Goal: Task Accomplishment & Management: Use online tool/utility

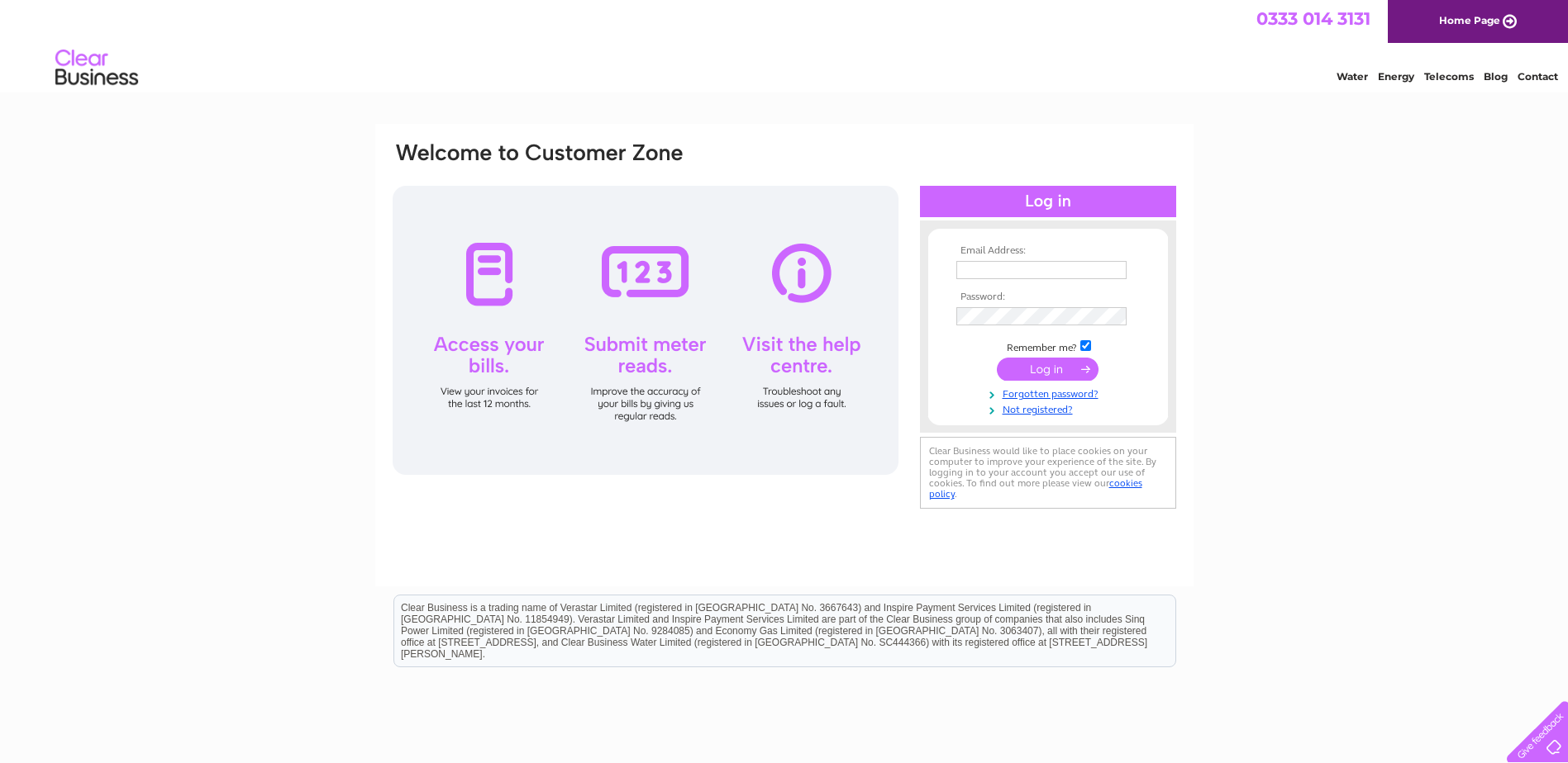
type input "bridgeofbennie@btinternet.com"
click at [1041, 366] on input "submit" at bounding box center [1047, 370] width 102 height 23
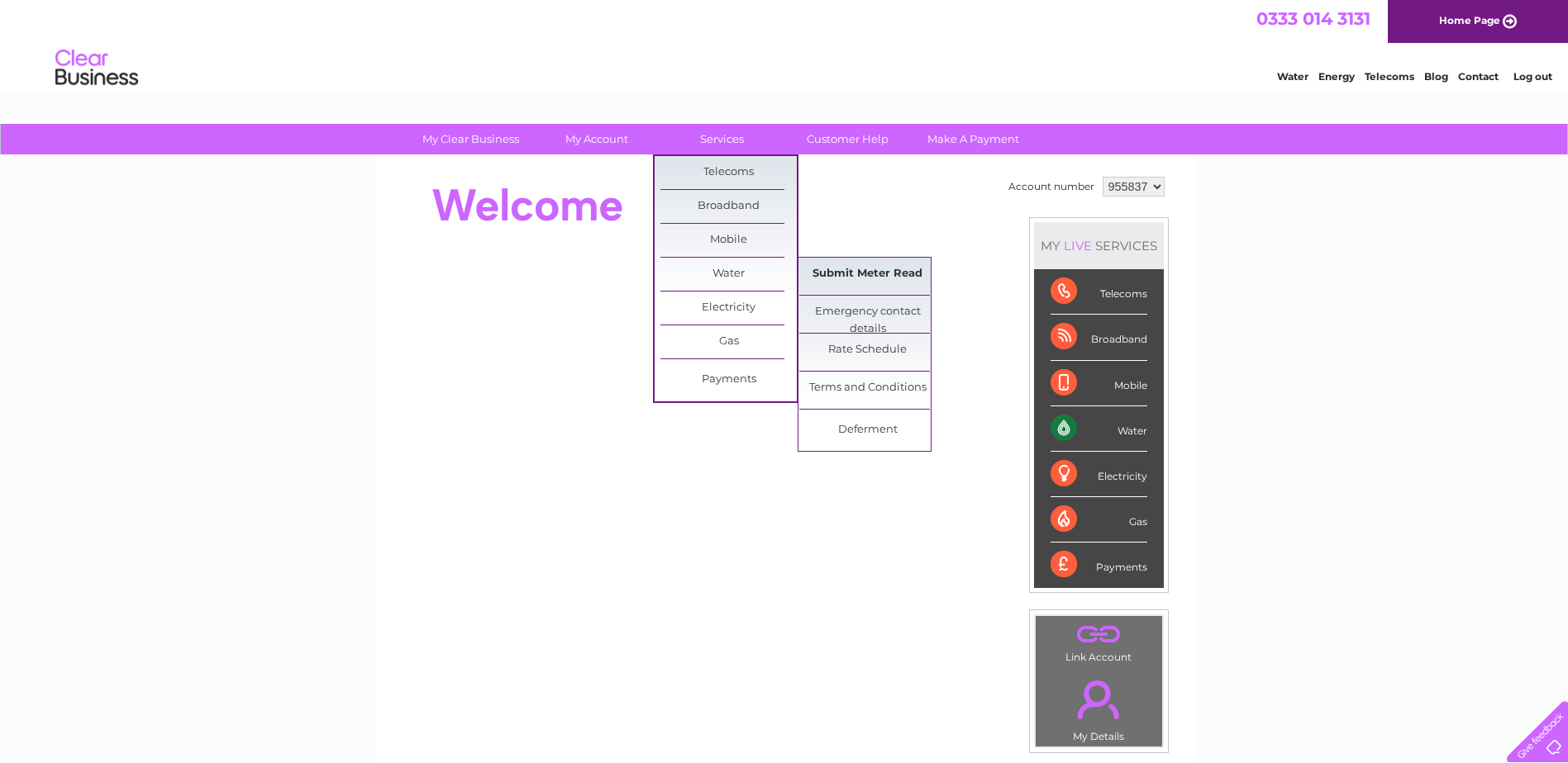
click at [878, 269] on link "Submit Meter Read" at bounding box center [867, 273] width 137 height 33
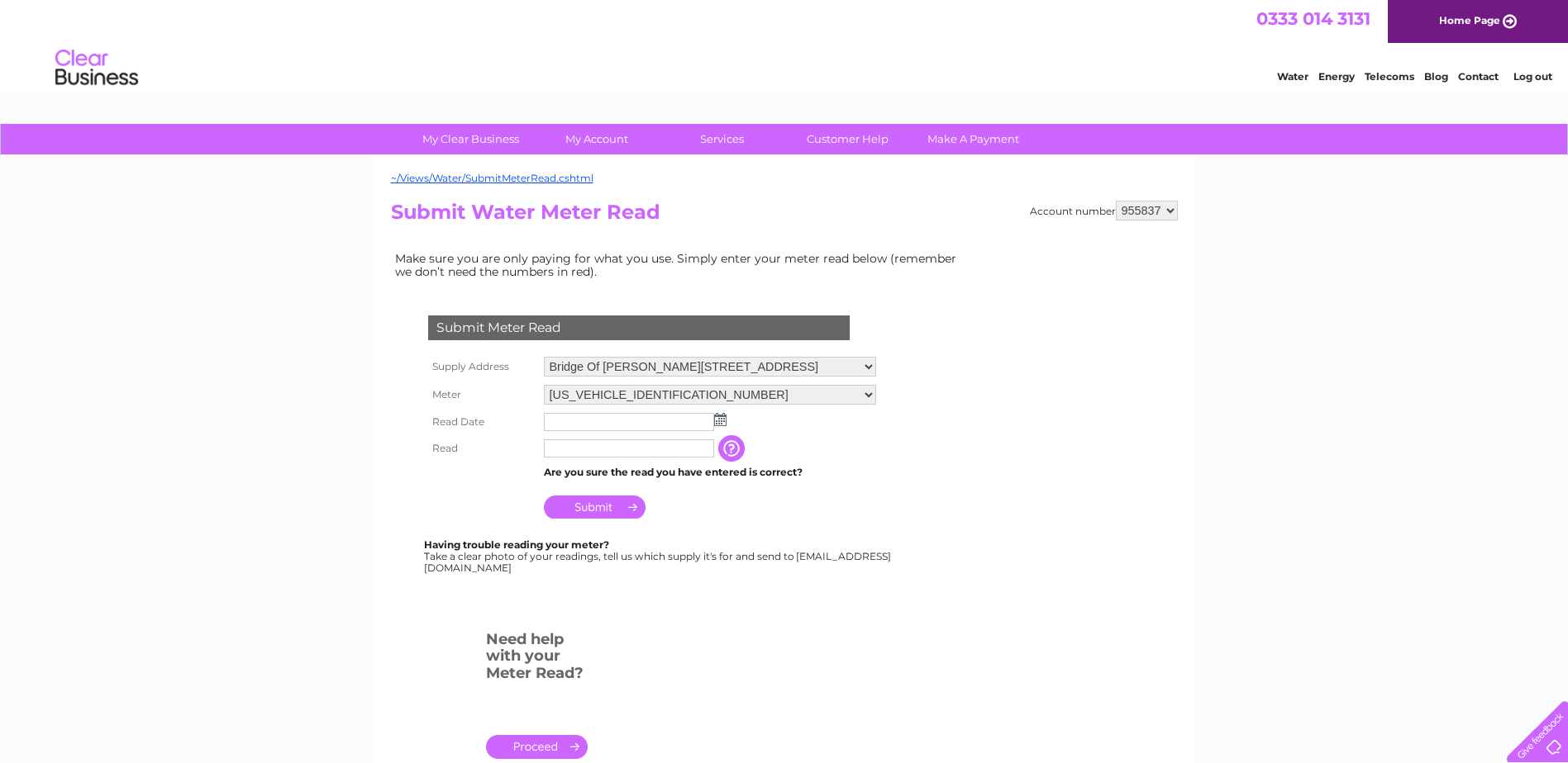
click at [719, 419] on img at bounding box center [720, 420] width 13 height 13
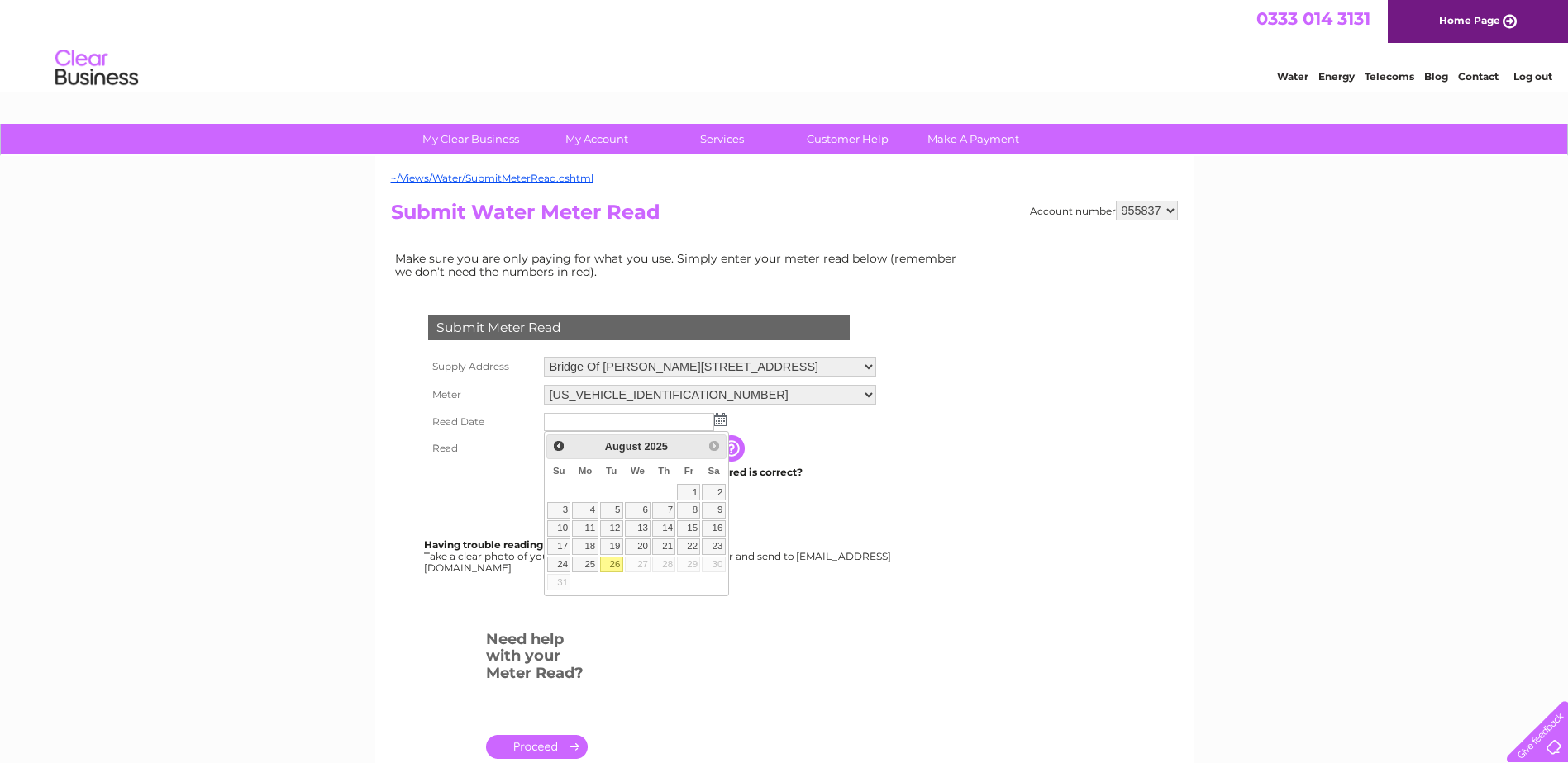
click at [612, 560] on link "26" at bounding box center [612, 565] width 23 height 17
type input "2025/08/26"
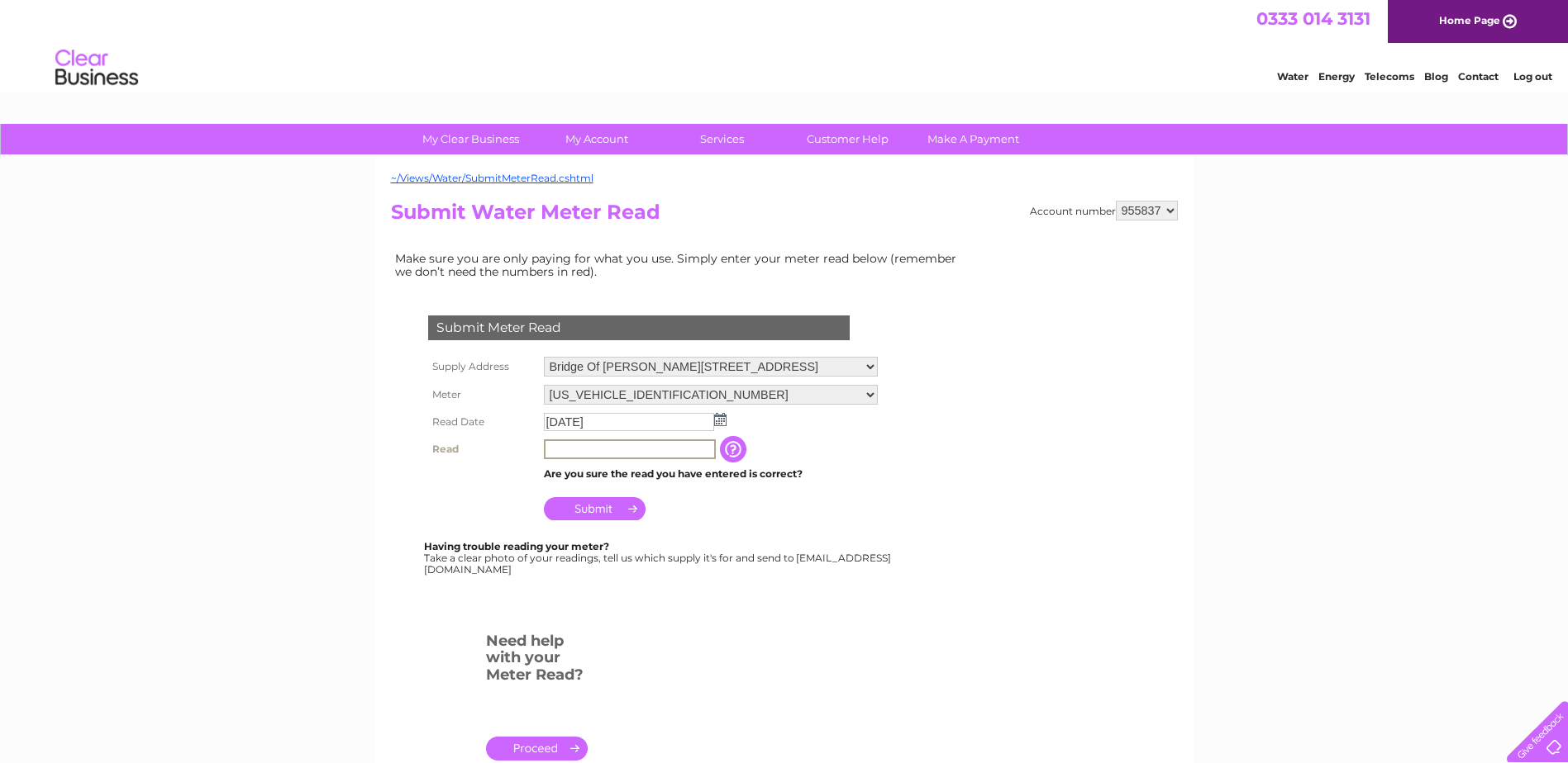
click at [637, 440] on input "text" at bounding box center [629, 449] width 172 height 20
type input "468"
click at [621, 511] on input "Submit" at bounding box center [594, 509] width 102 height 23
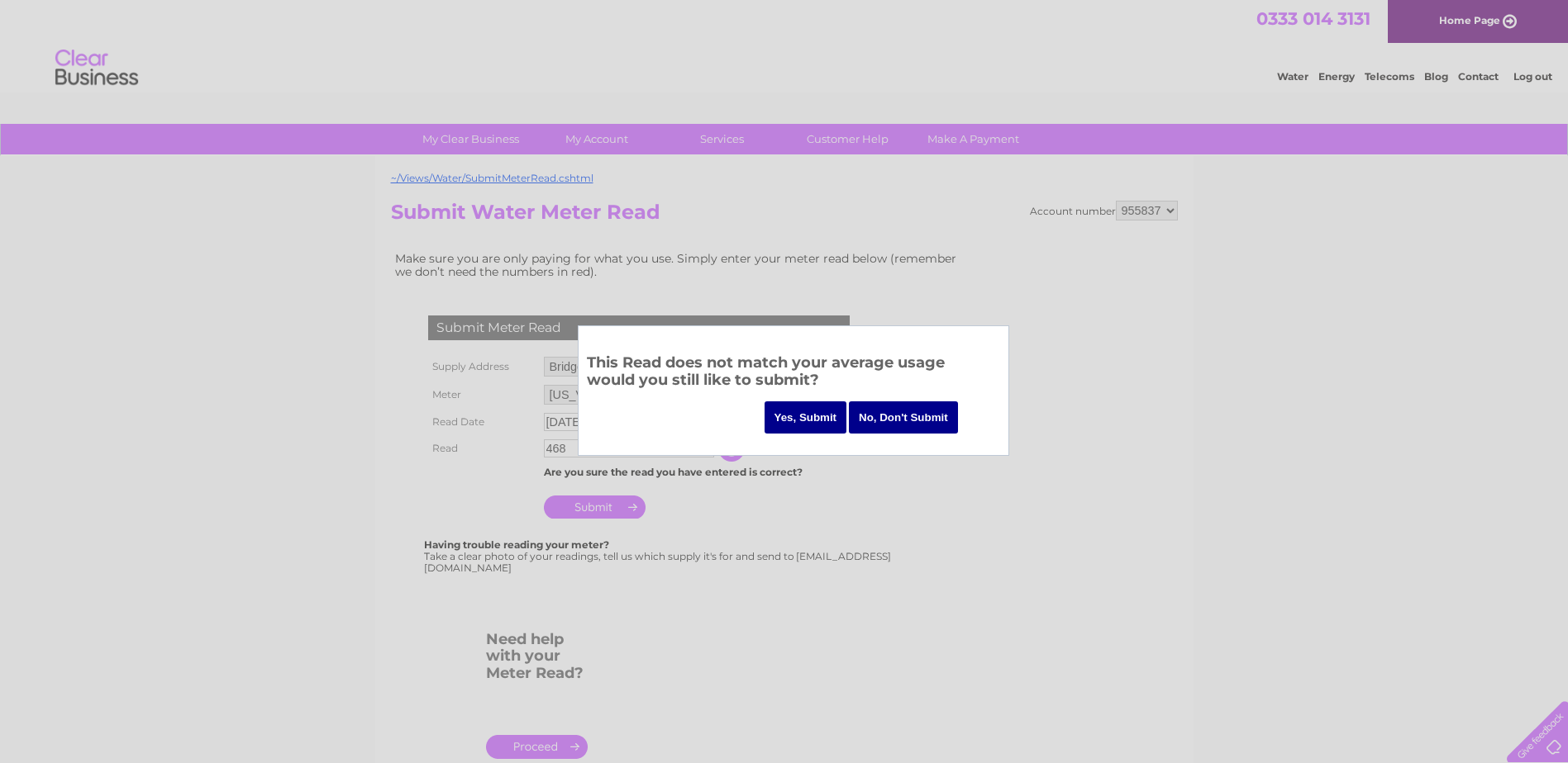
click at [792, 418] on input "Yes, Submit" at bounding box center [805, 418] width 83 height 32
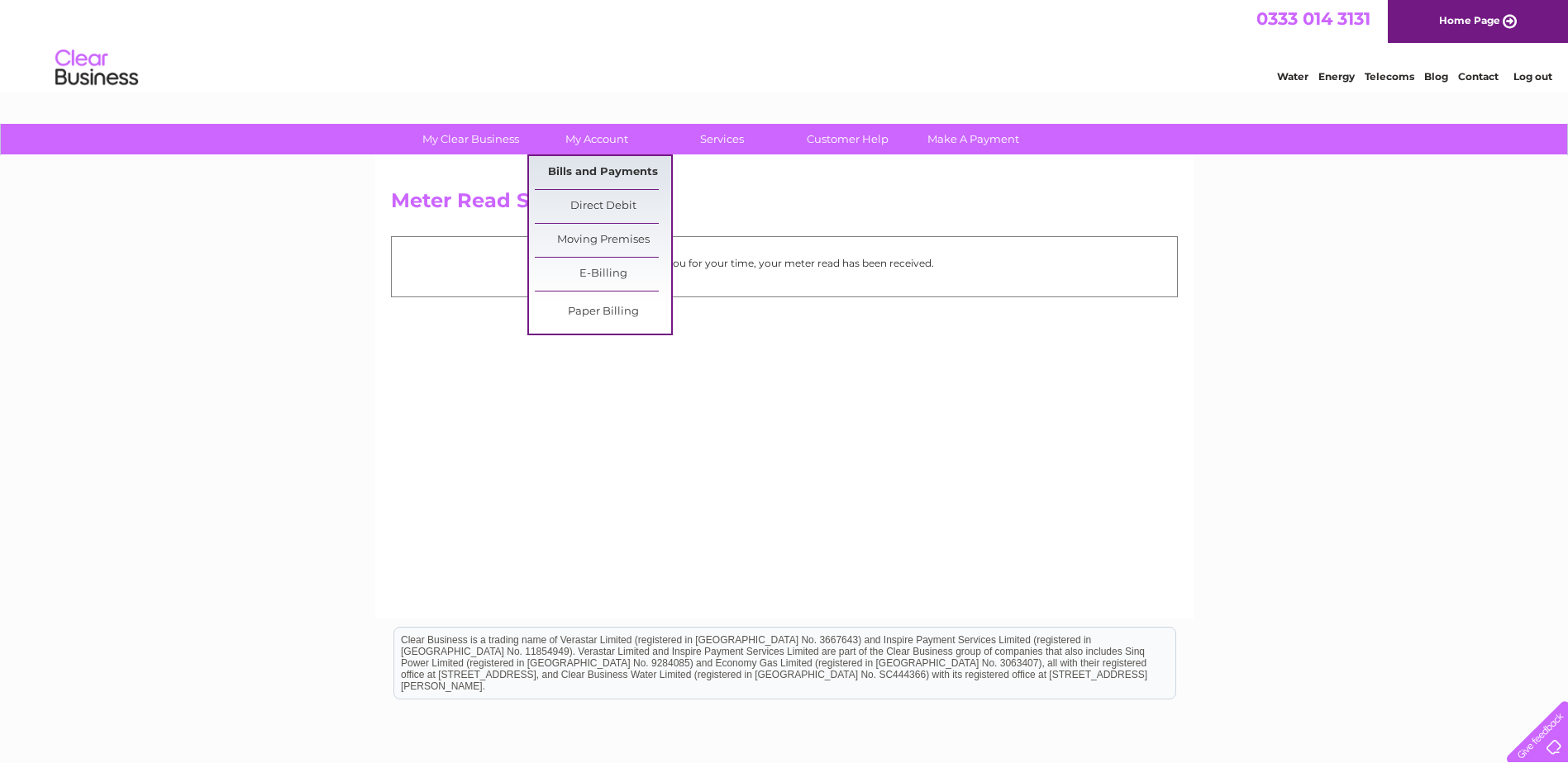
click at [616, 176] on link "Bills and Payments" at bounding box center [602, 172] width 137 height 33
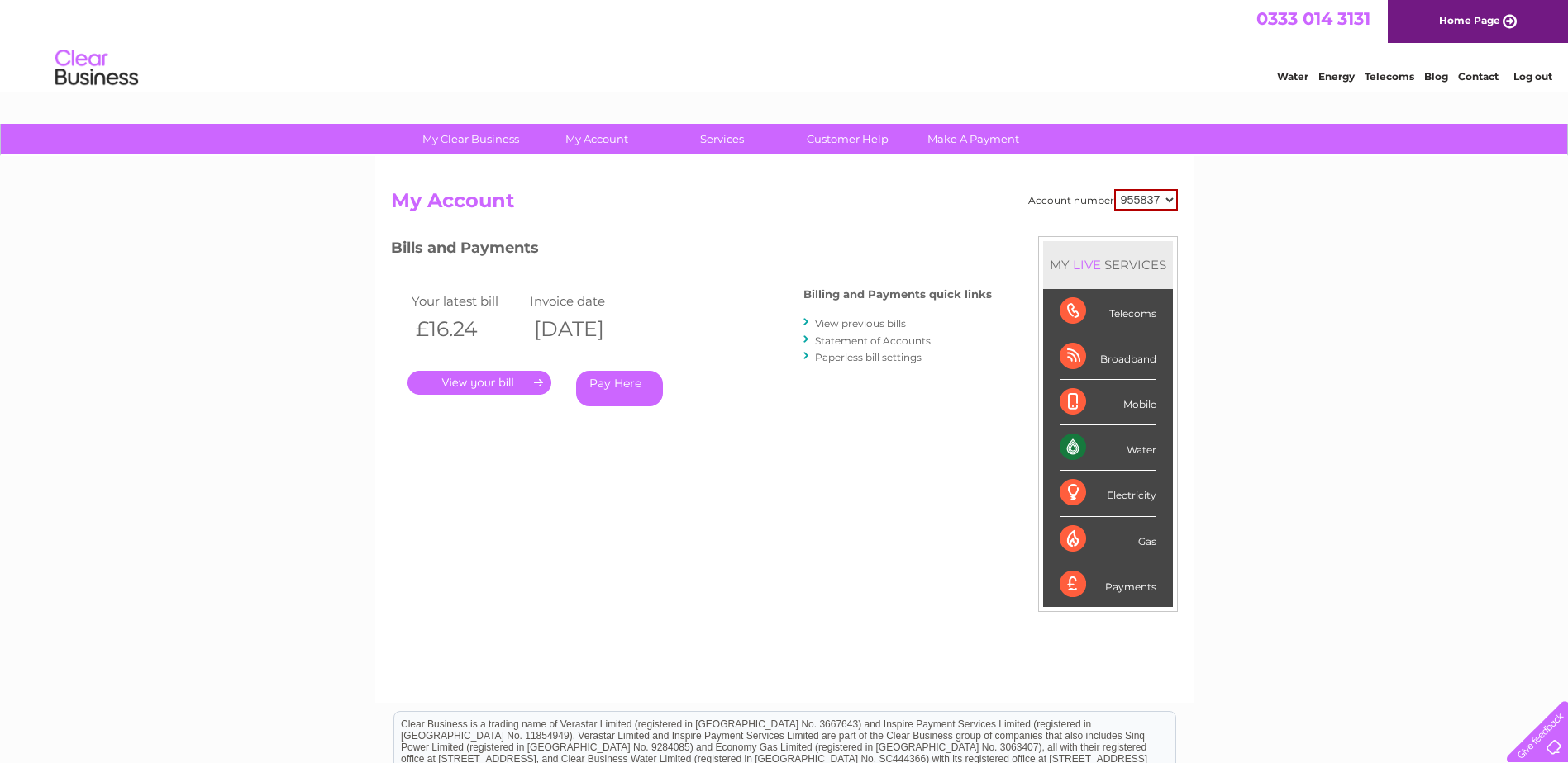
click at [873, 320] on link "View previous bills" at bounding box center [860, 323] width 91 height 13
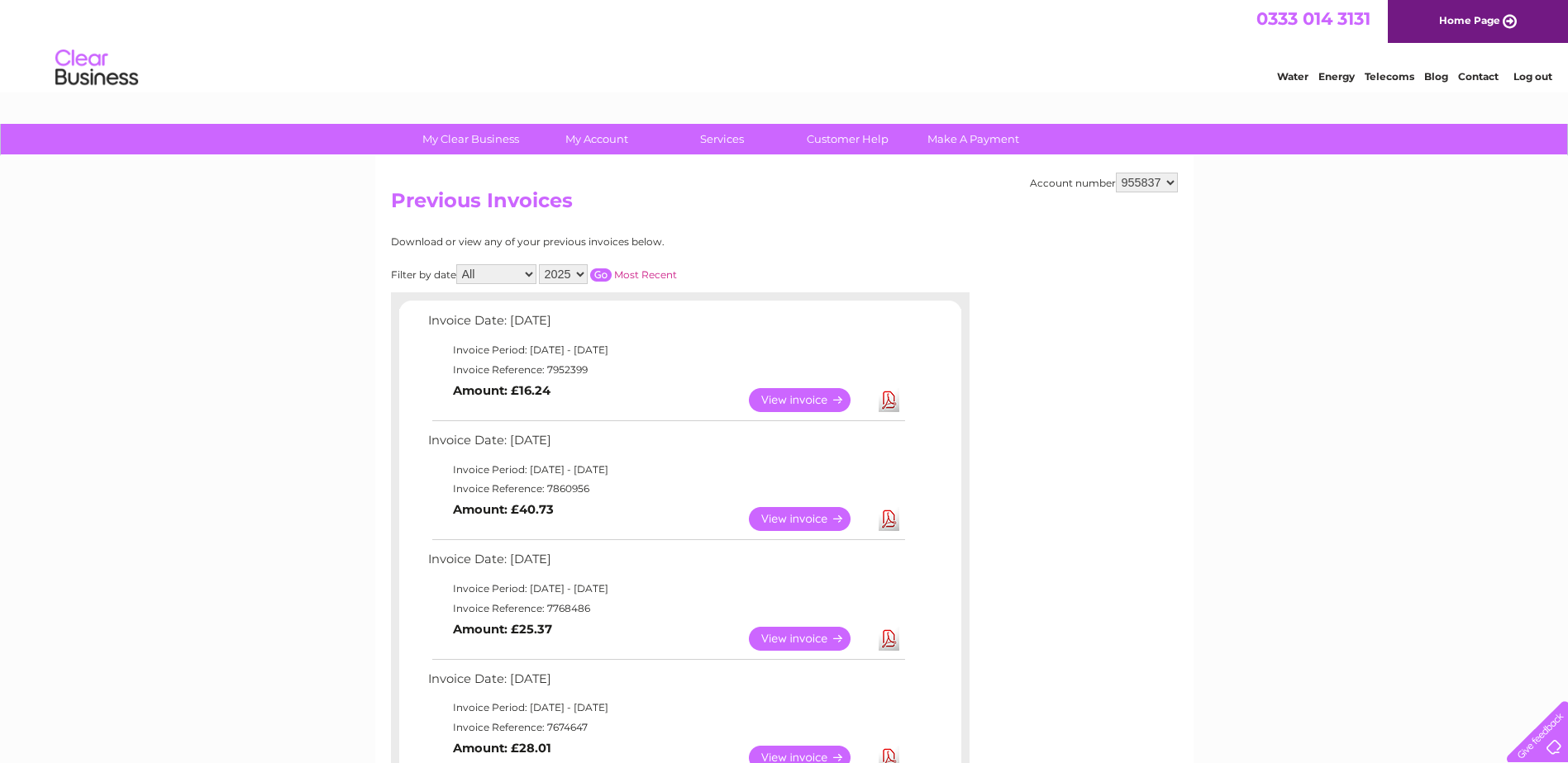
click at [812, 402] on link "View" at bounding box center [810, 400] width 122 height 24
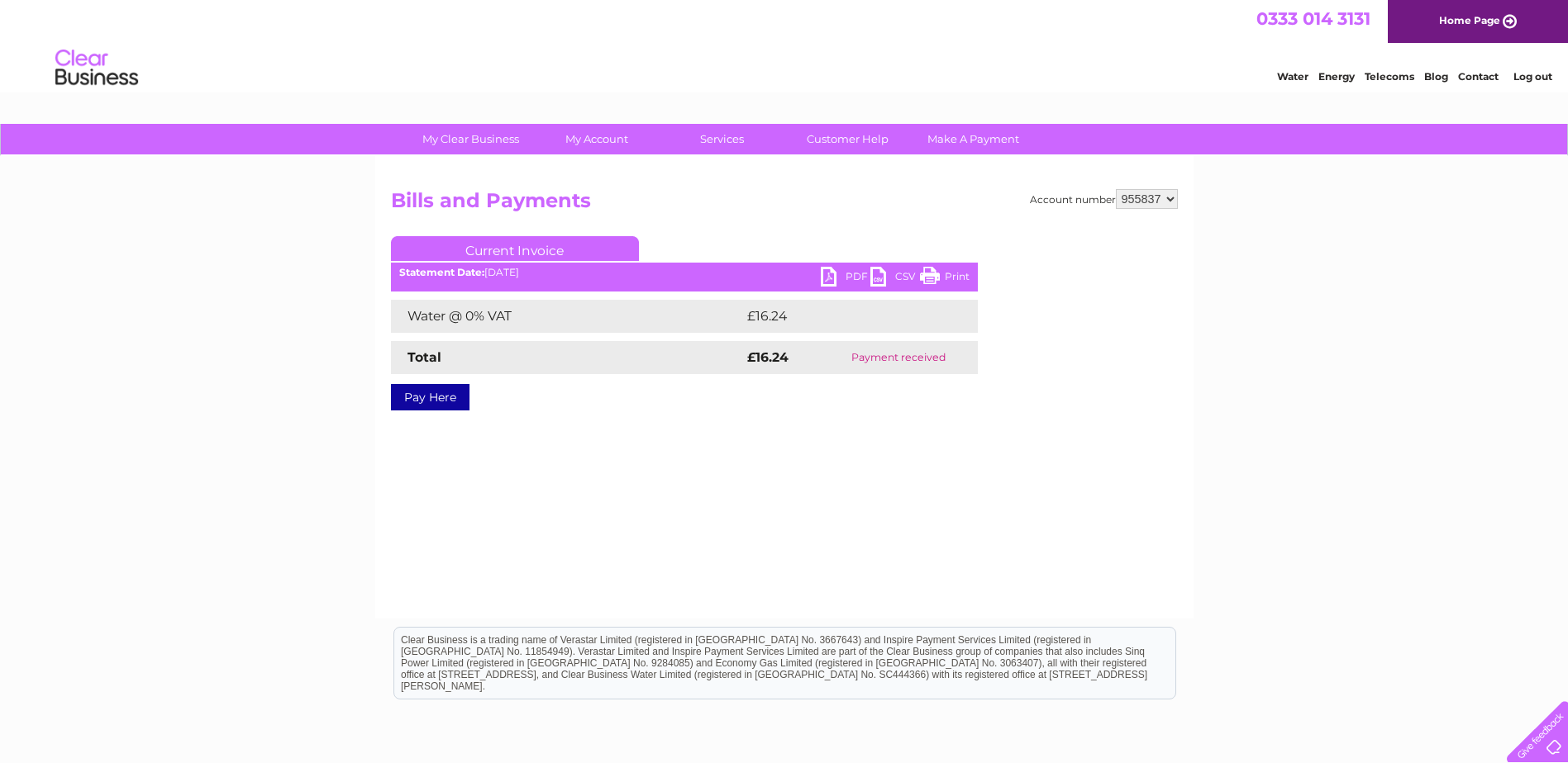
scroll to position [138, 0]
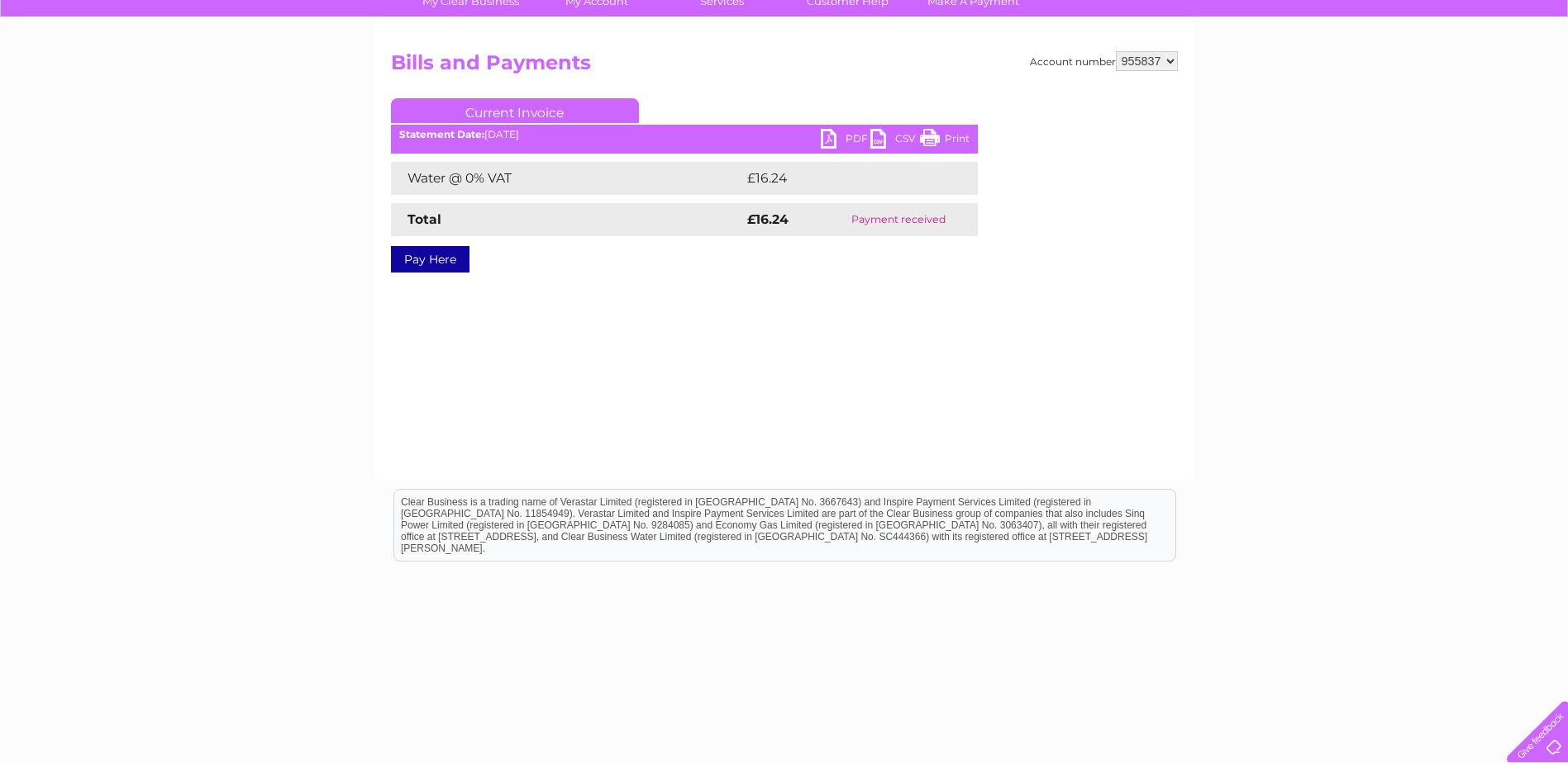
click at [833, 138] on link "PDF" at bounding box center [845, 141] width 49 height 24
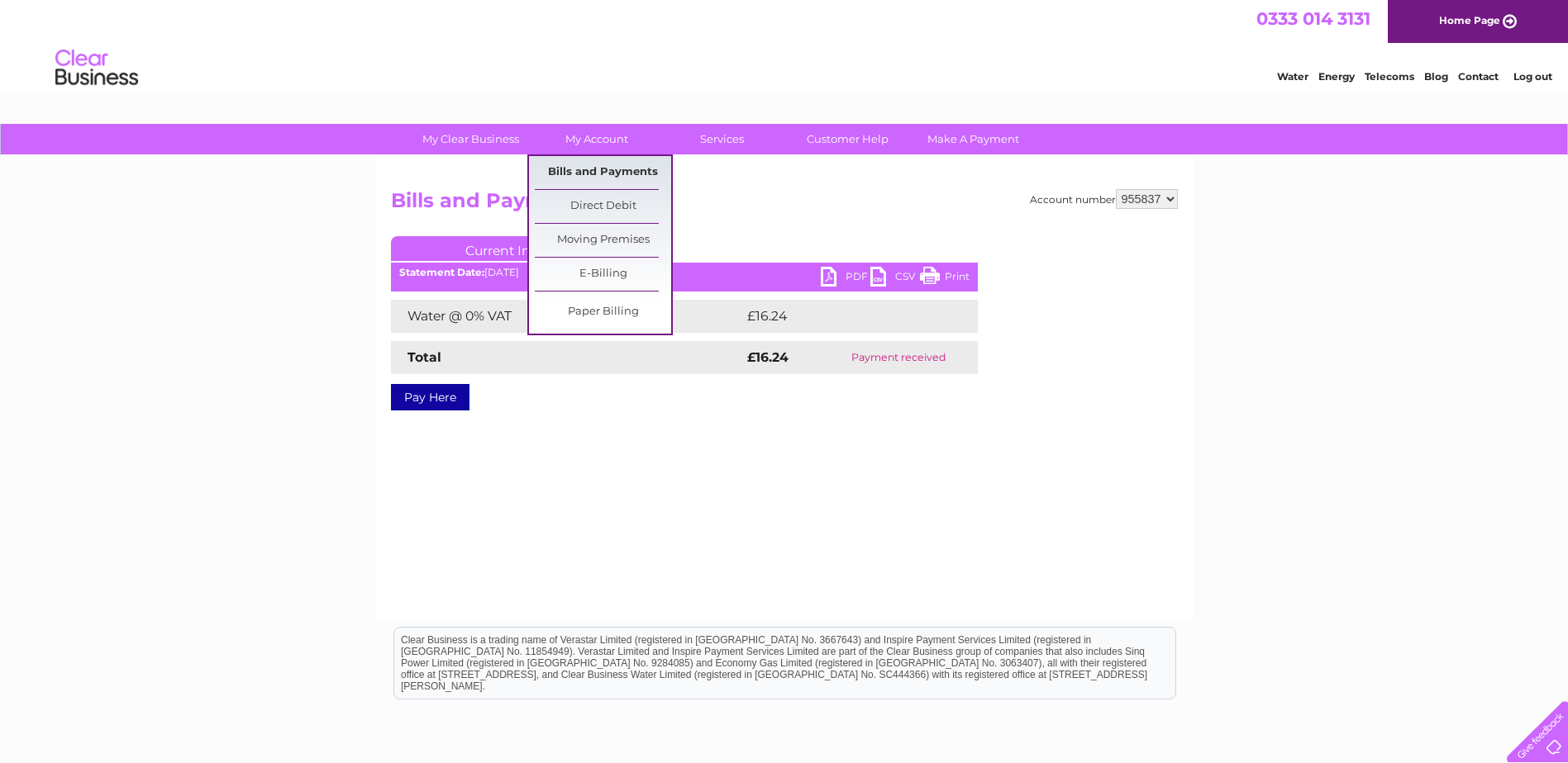
click at [614, 170] on link "Bills and Payments" at bounding box center [602, 172] width 137 height 33
